Goal: Find specific page/section: Find specific page/section

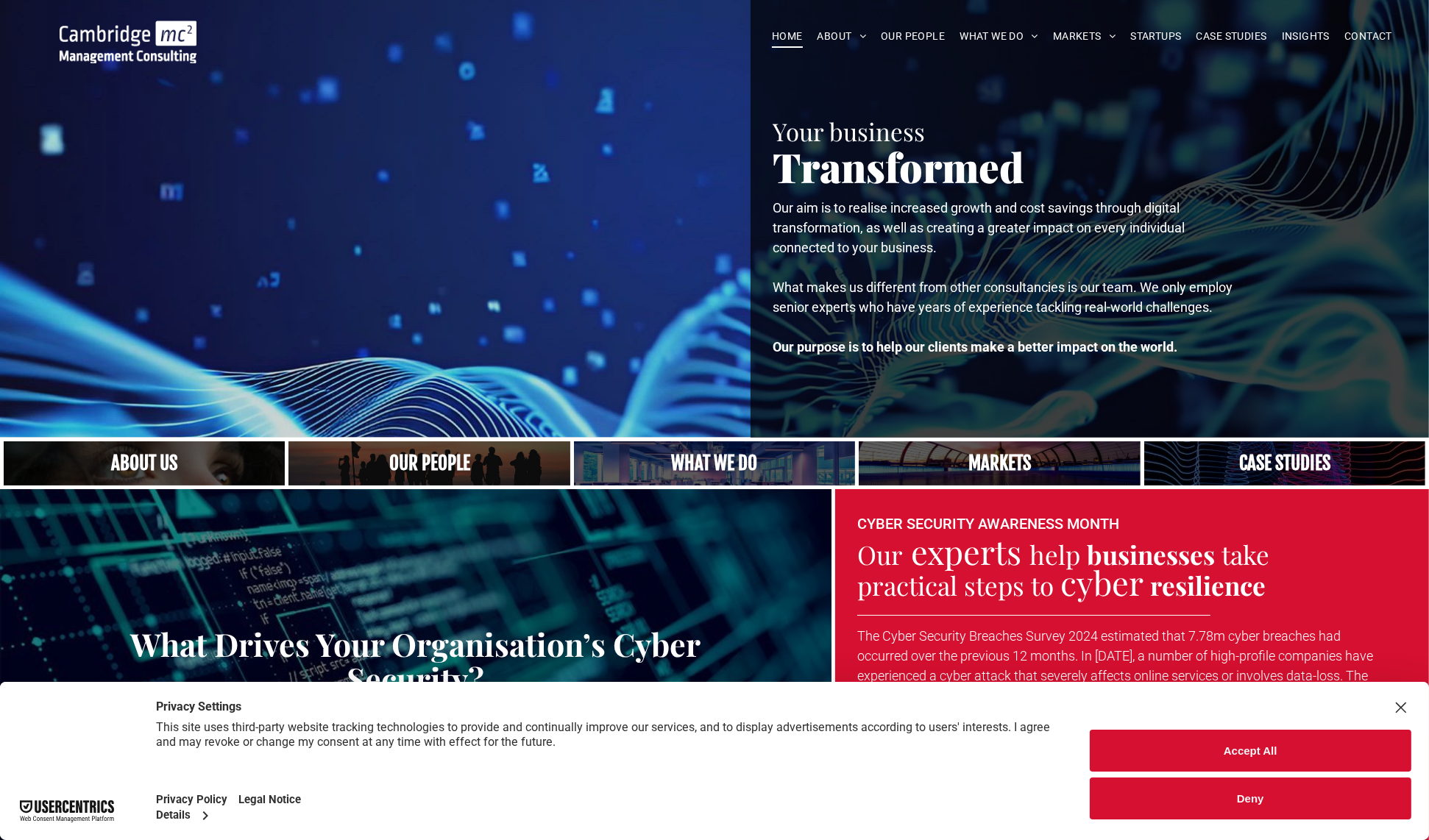
click at [406, 460] on link at bounding box center [429, 463] width 298 height 47
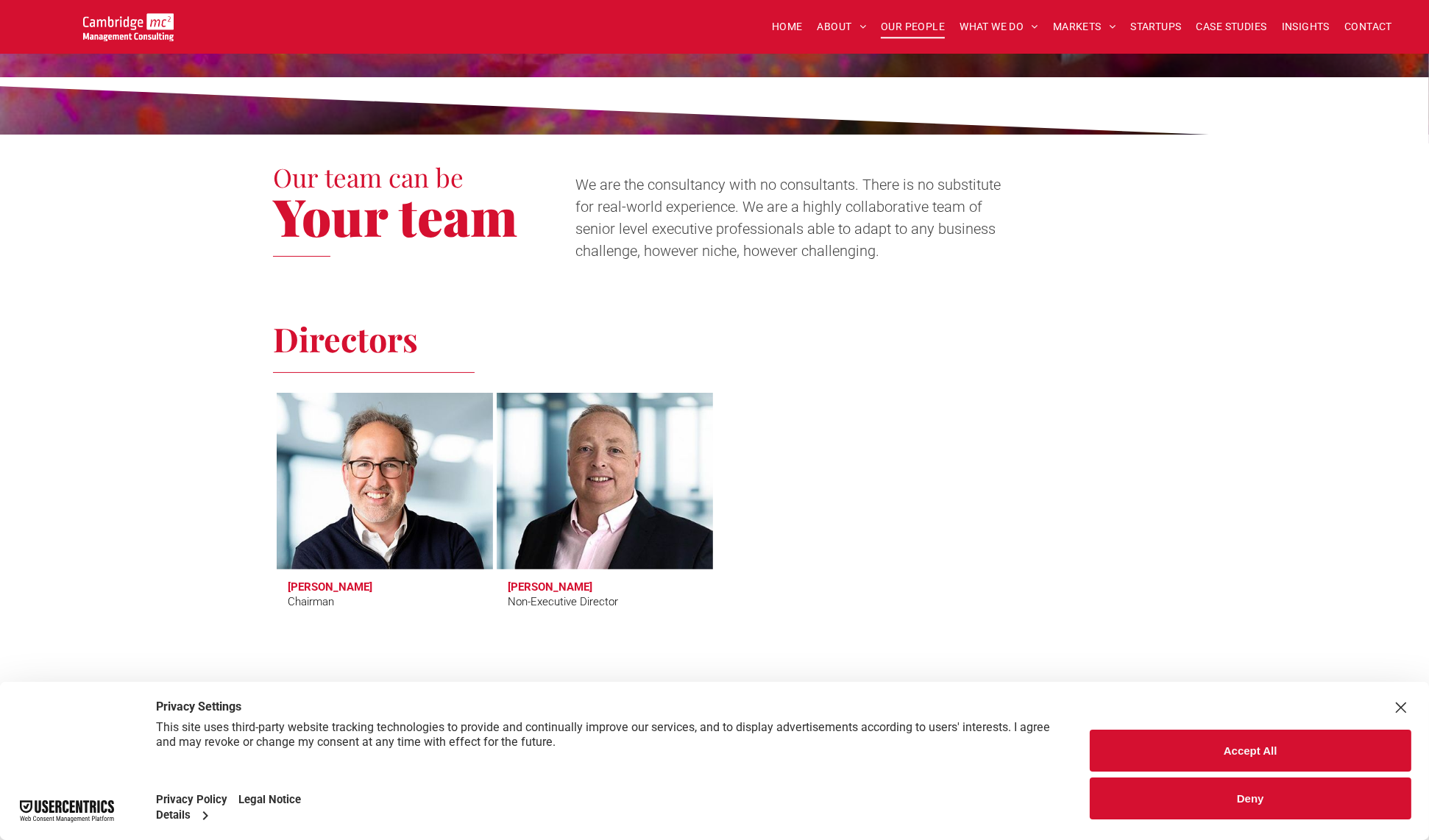
scroll to position [442, 0]
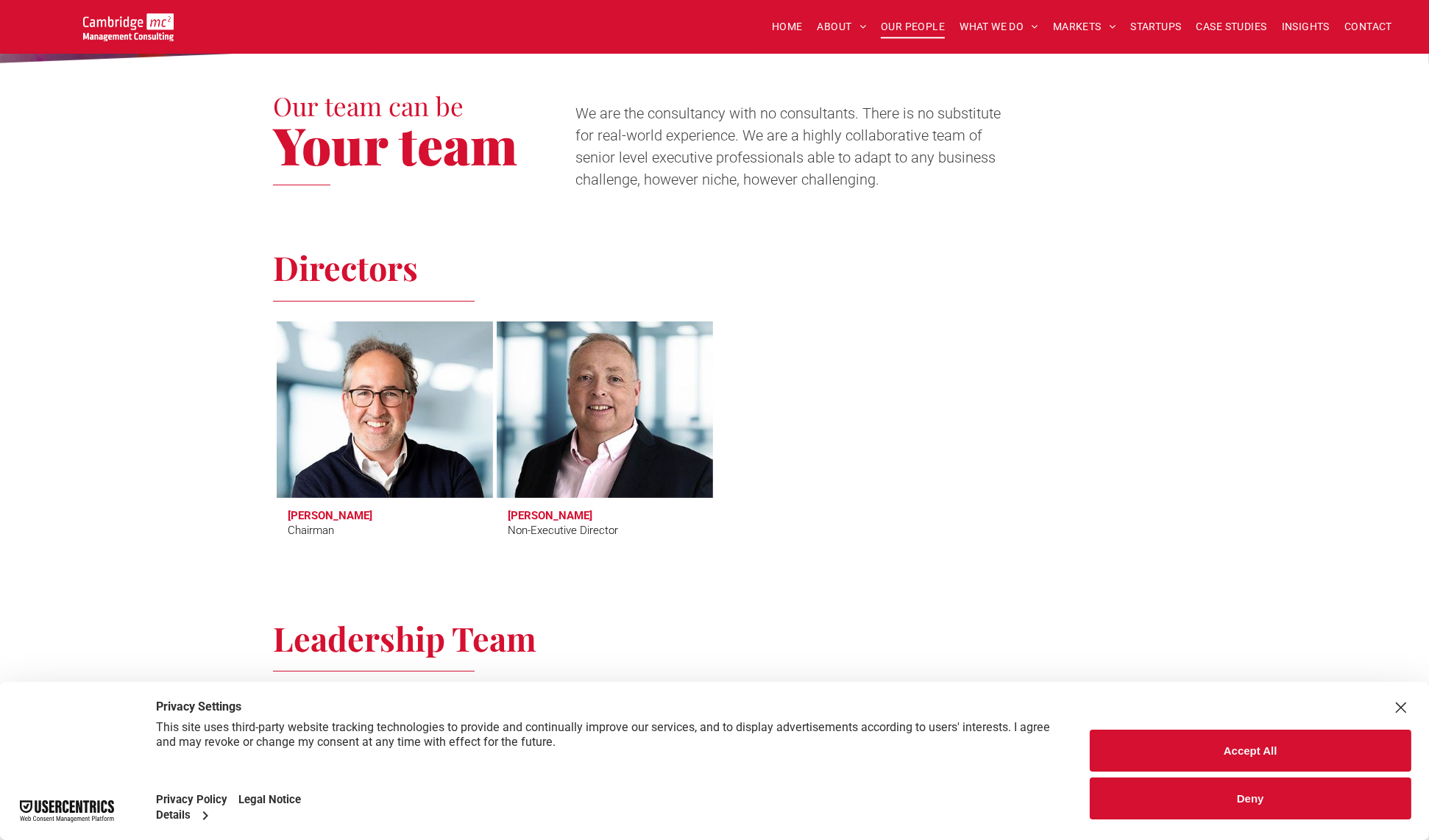
click at [1191, 790] on button "Deny" at bounding box center [1250, 799] width 322 height 42
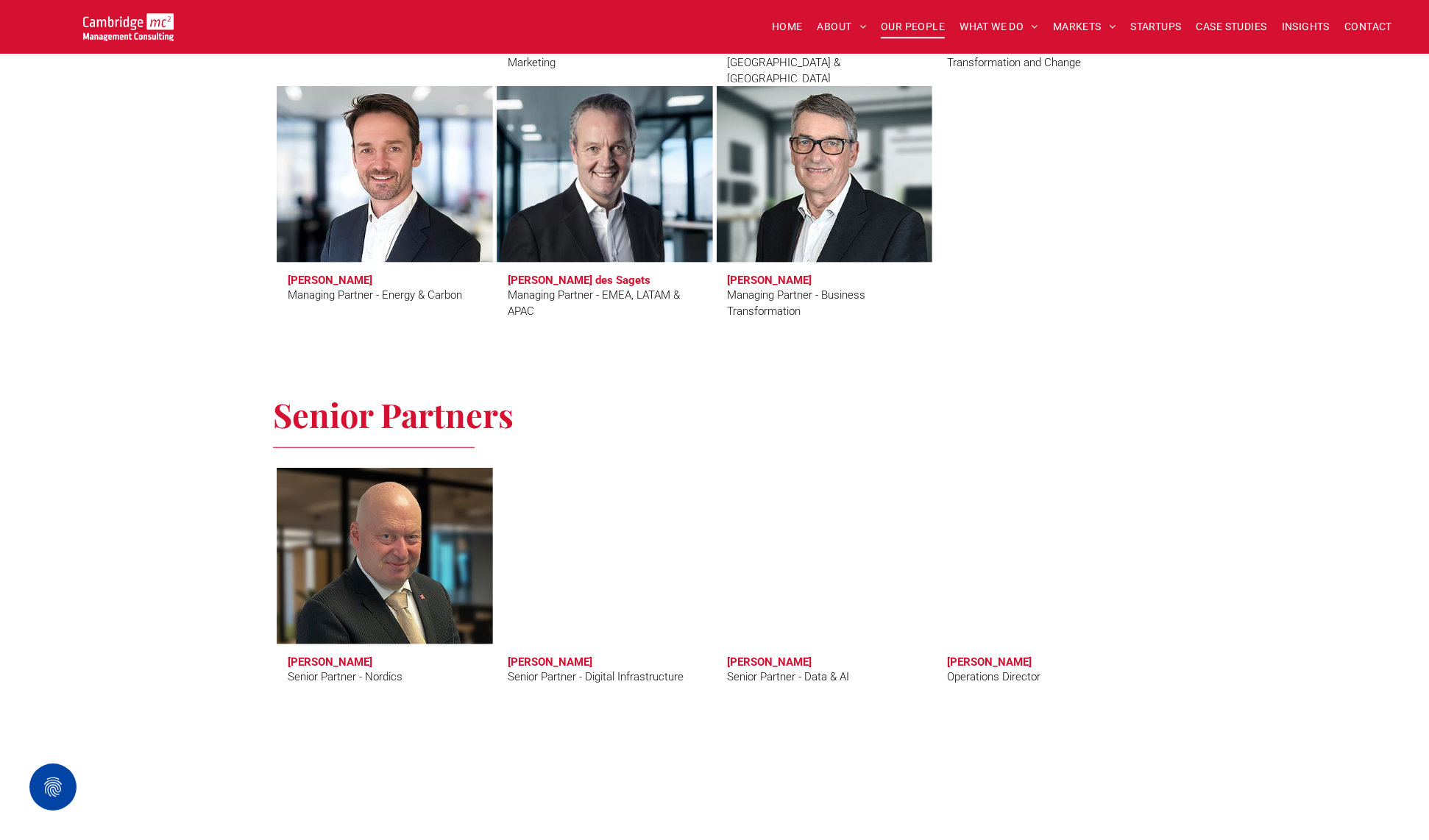
scroll to position [1691, 0]
